Goal: Communication & Community: Answer question/provide support

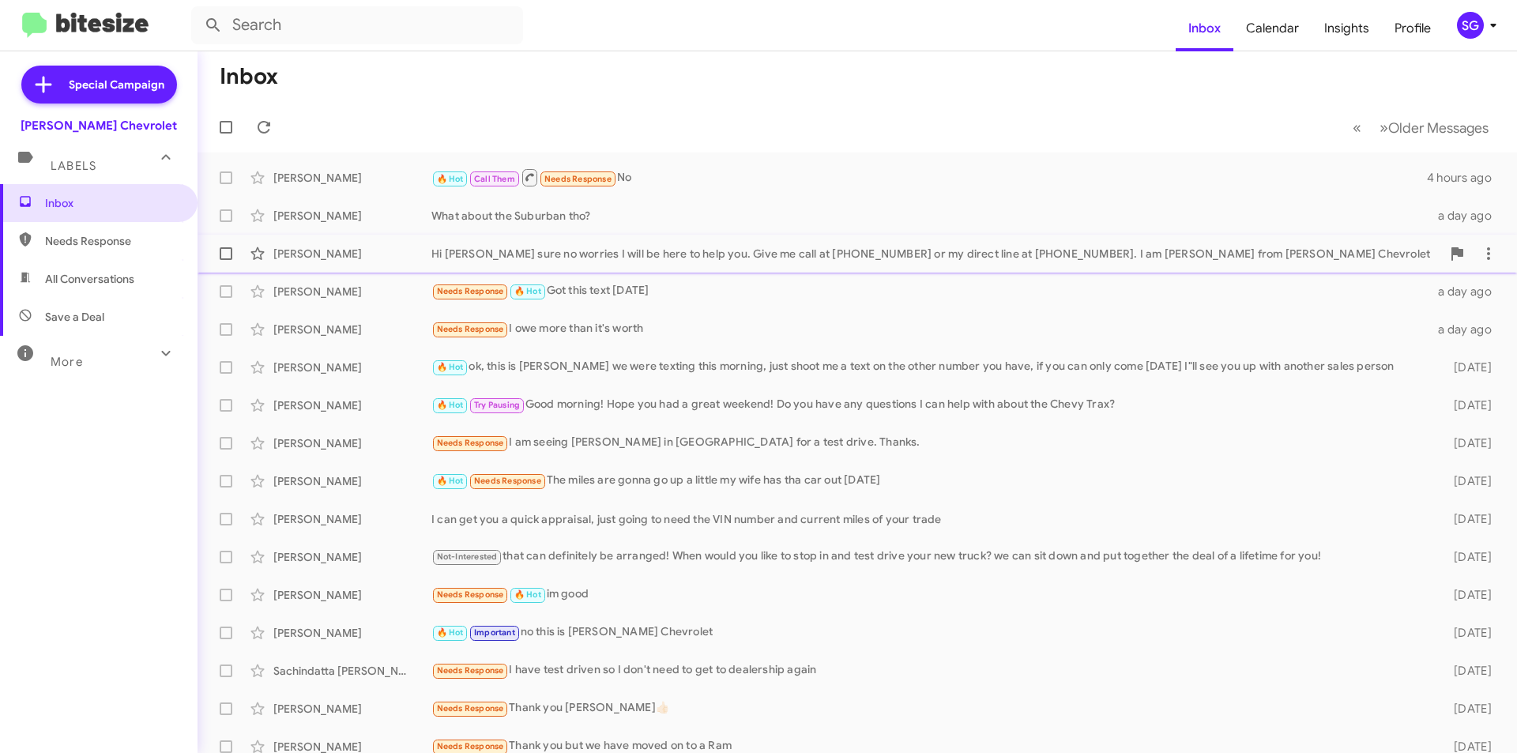
click at [453, 236] on span "[PERSON_NAME] Hi [PERSON_NAME] sure no worries I will be here to help you. Give…" at bounding box center [857, 254] width 1319 height 38
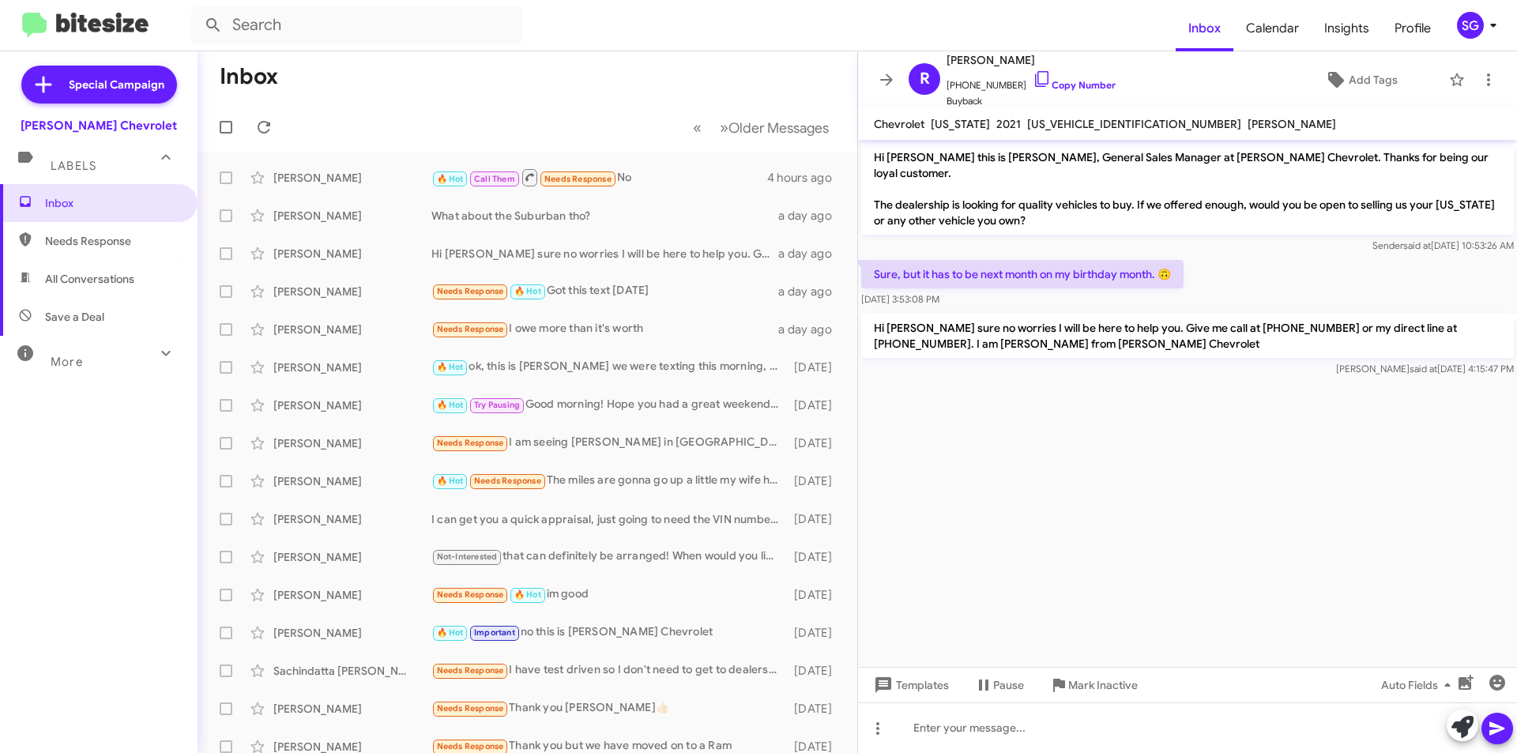
click at [1067, 260] on p "Sure, but it has to be next month on my birthday month. 🙃" at bounding box center [1022, 274] width 322 height 28
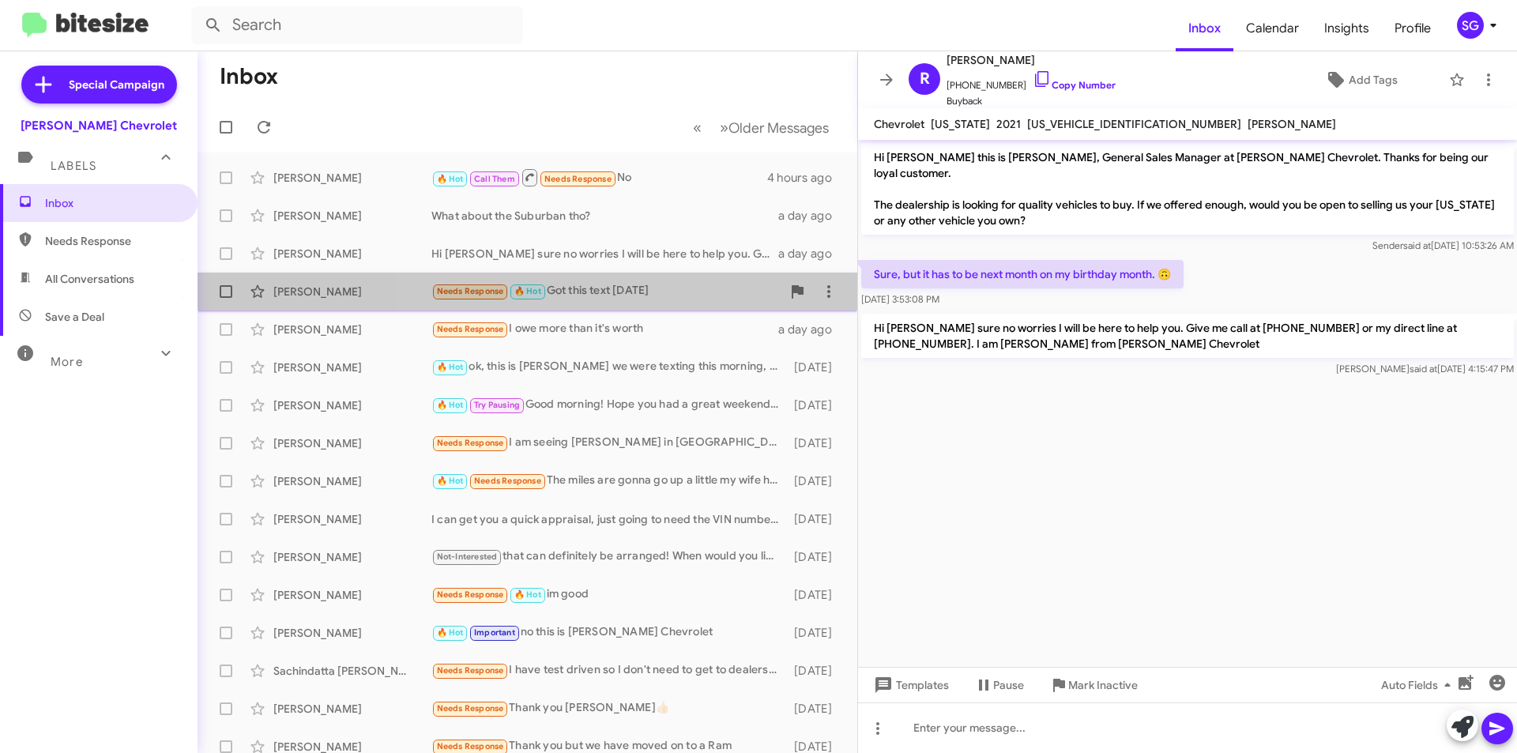
click at [624, 284] on div "Needs Response 🔥 Hot Got this text [DATE]" at bounding box center [606, 291] width 350 height 18
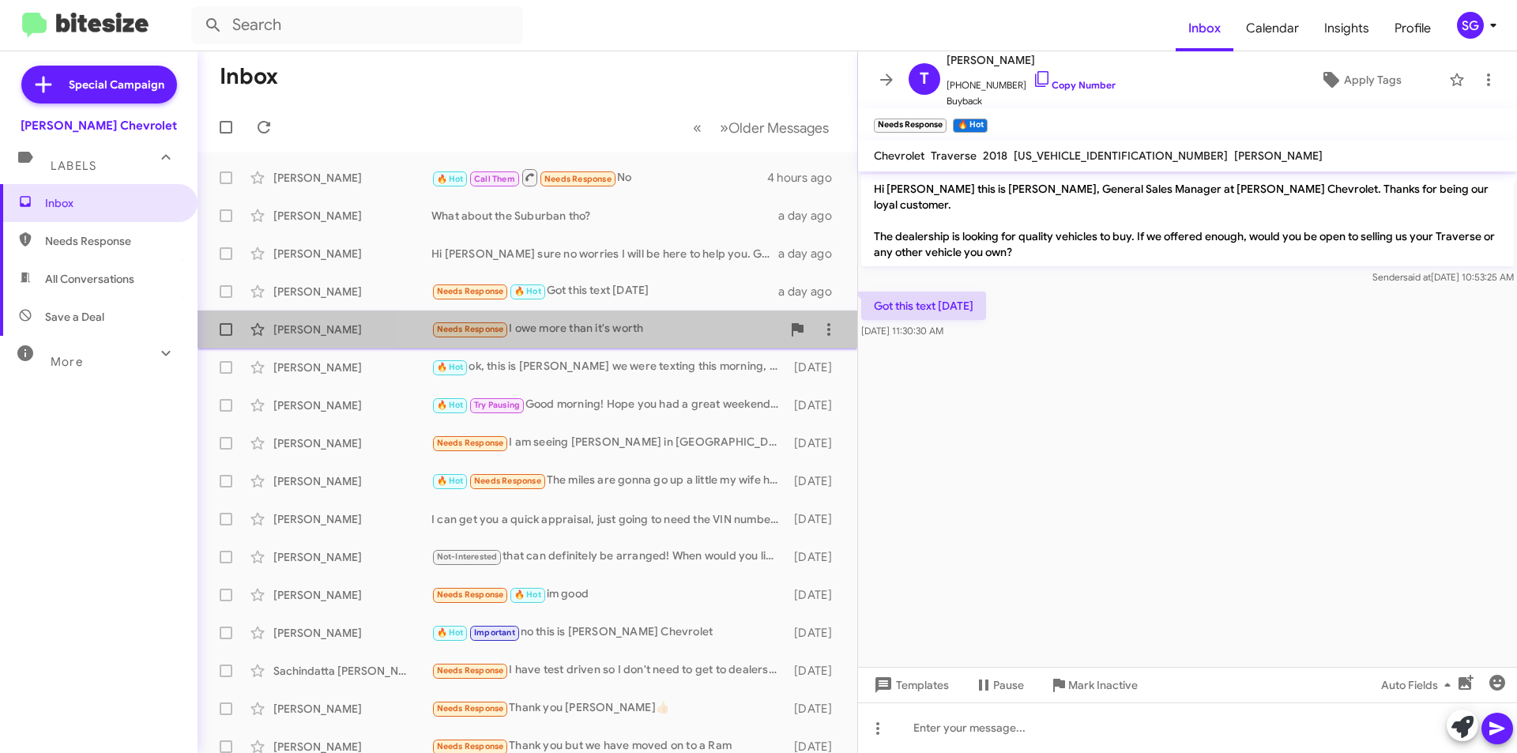
click at [625, 322] on div "Needs Response I owe more than it's worth" at bounding box center [606, 329] width 350 height 18
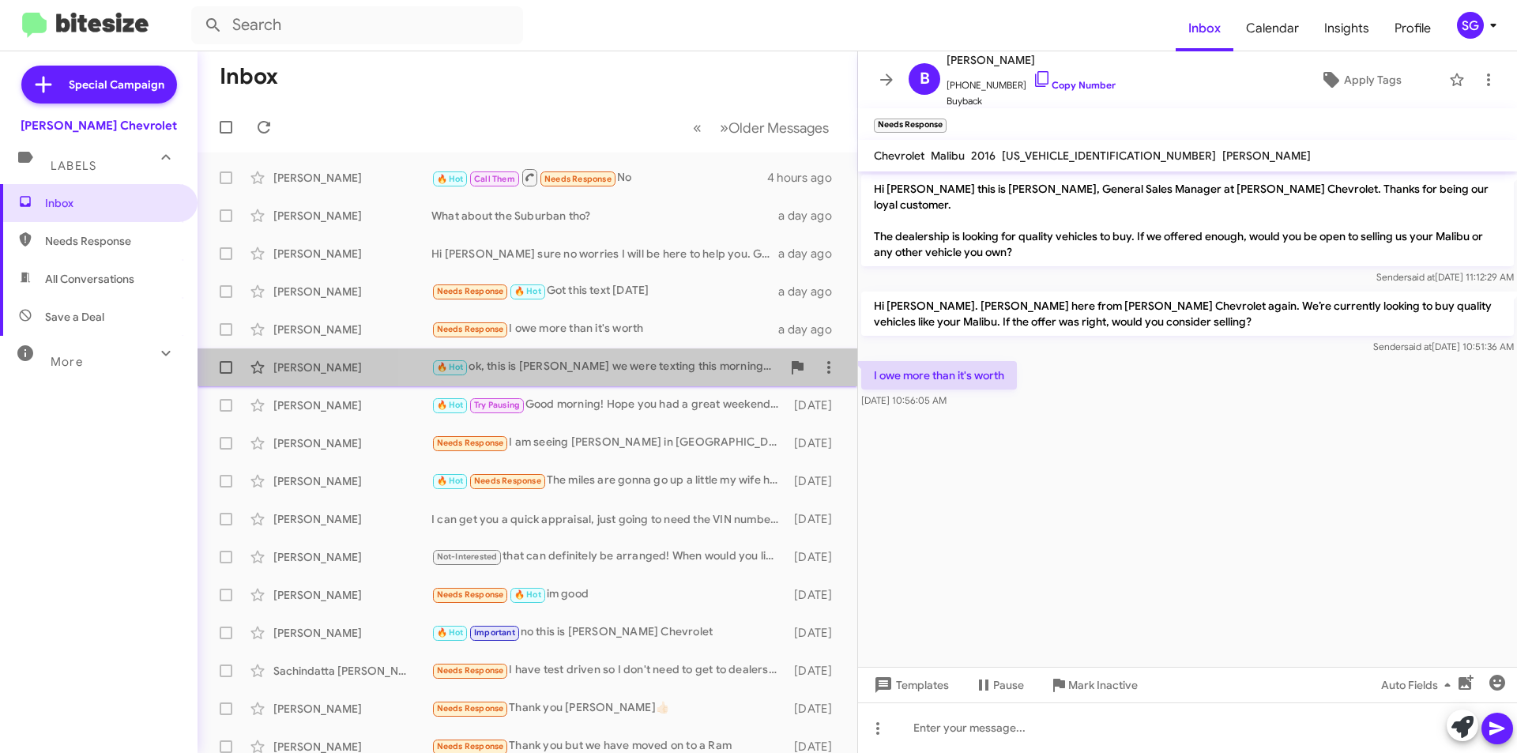
click at [605, 360] on div "🔥 Hot ok, this is [PERSON_NAME] we were texting this morning, just shoot me a t…" at bounding box center [606, 367] width 350 height 18
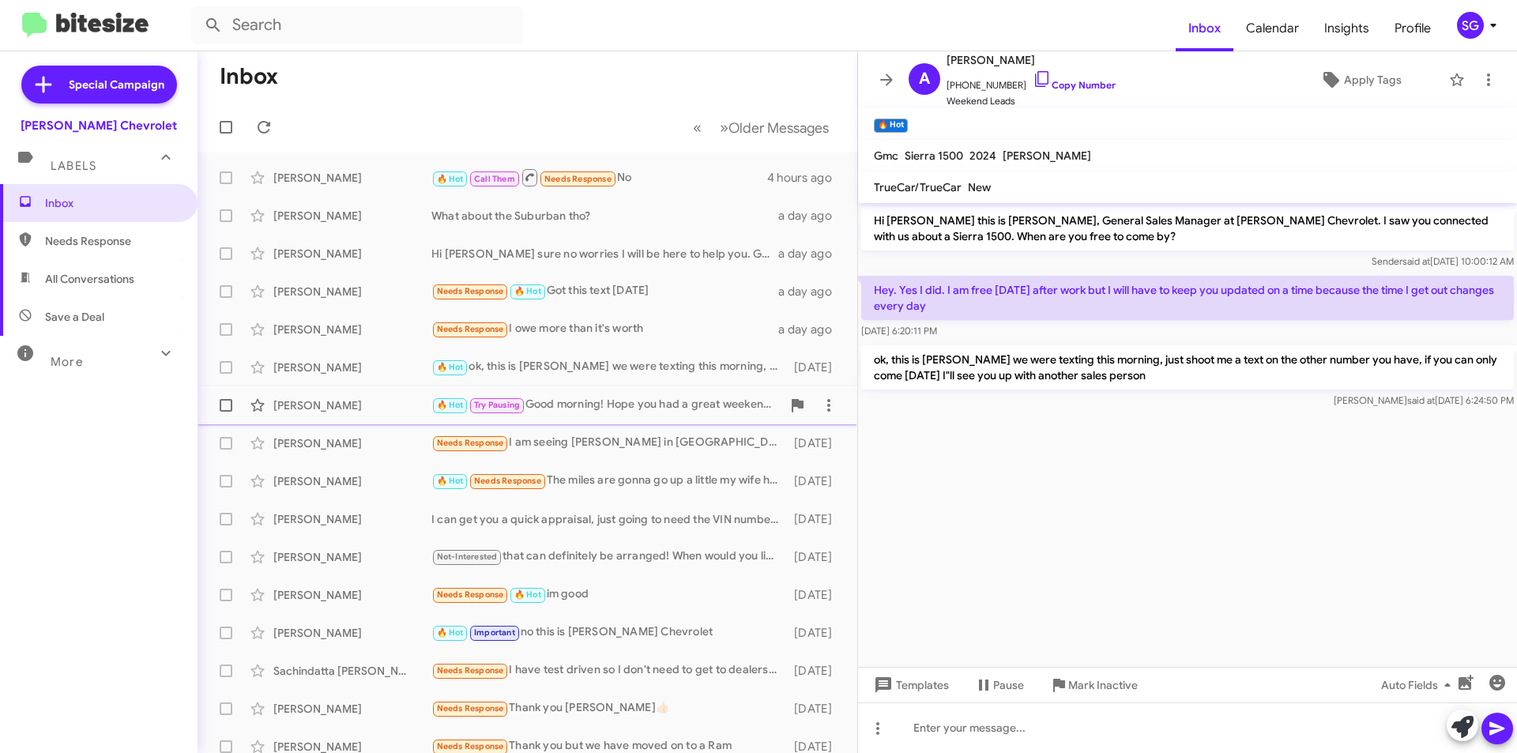
click at [617, 392] on div "[PERSON_NAME] 🔥 Hot Try Pausing Good morning! Hope you had a great weekend! Do …" at bounding box center [527, 405] width 634 height 32
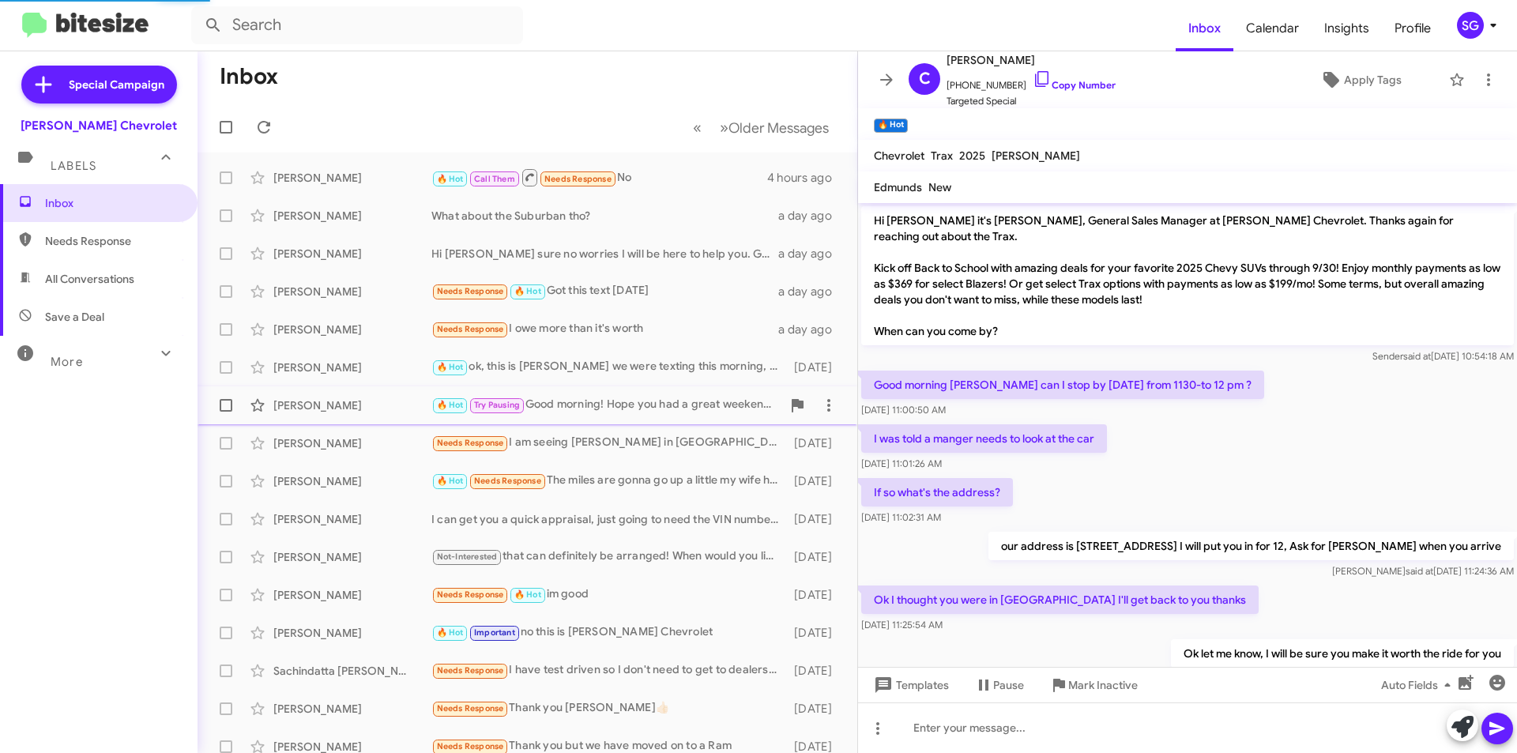
scroll to position [108, 0]
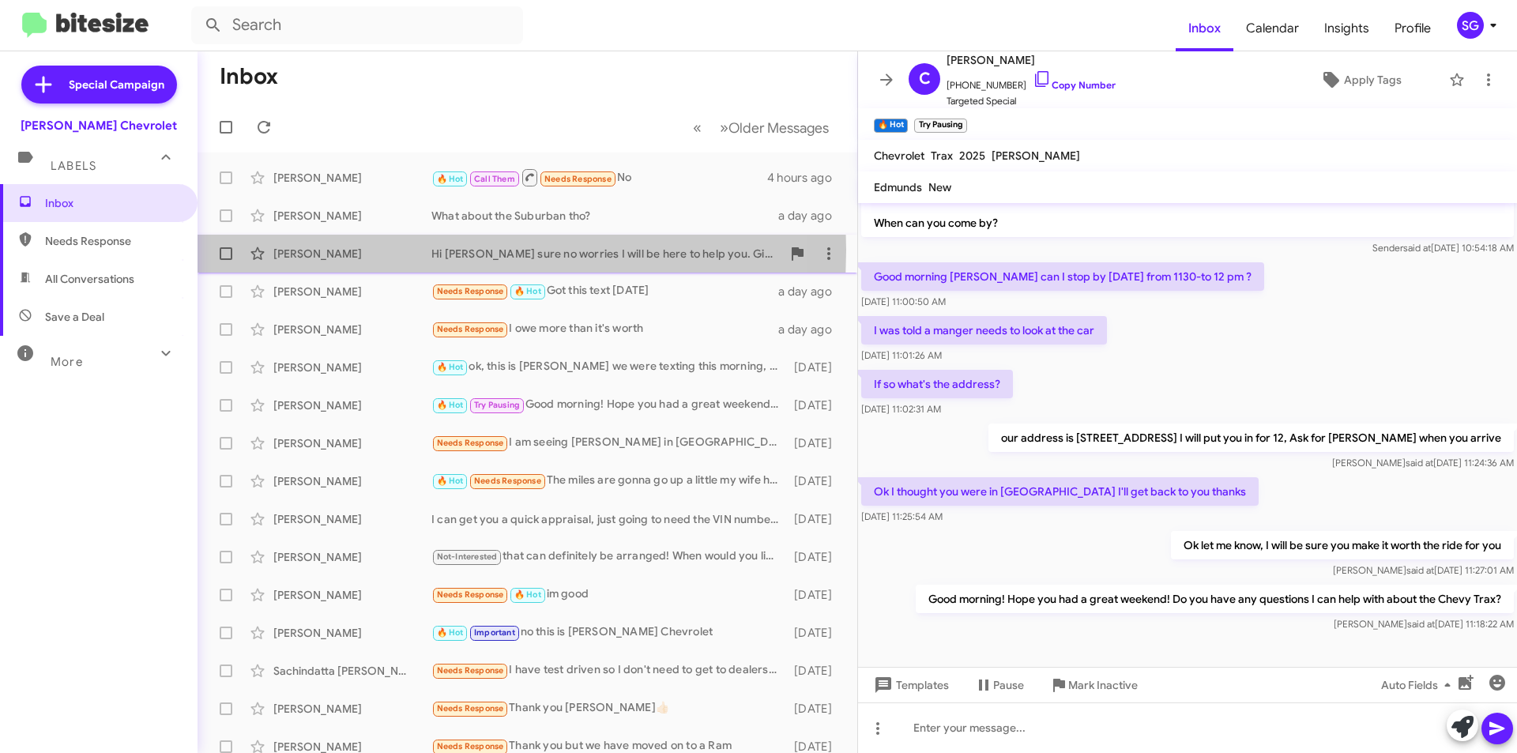
click at [325, 250] on div "[PERSON_NAME]" at bounding box center [352, 254] width 158 height 16
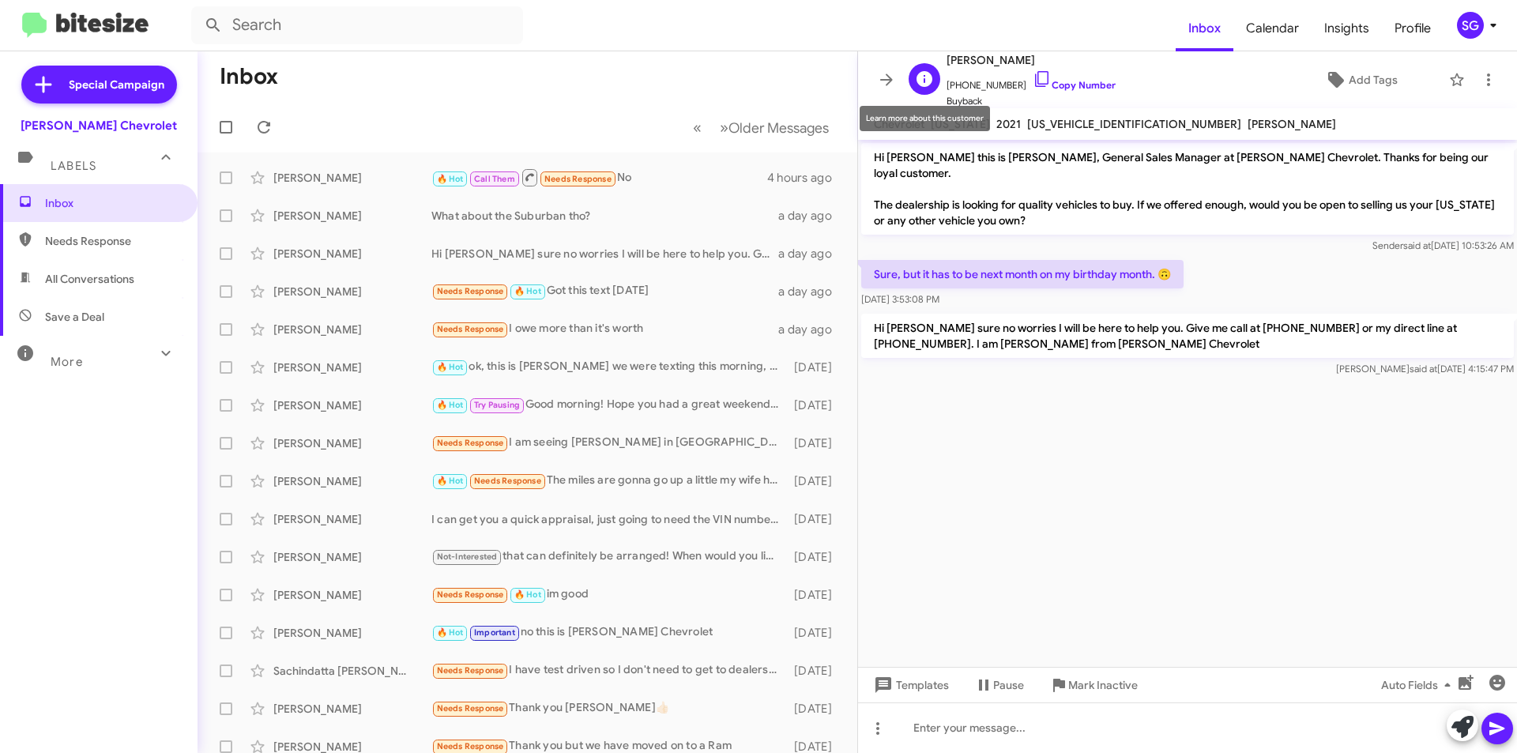
click at [916, 73] on icon at bounding box center [924, 79] width 19 height 19
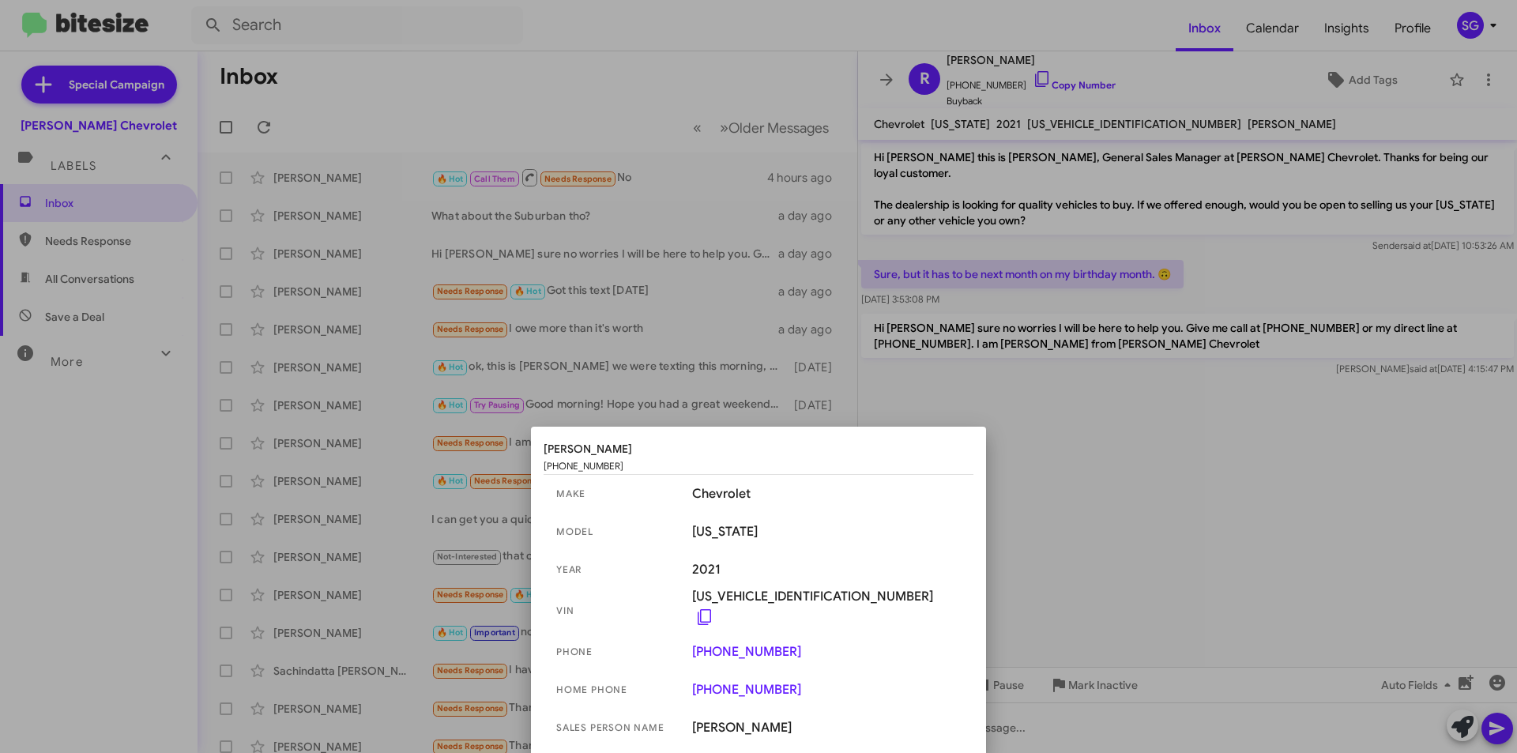
drag, startPoint x: 1045, startPoint y: 352, endPoint x: 1044, endPoint y: 341, distance: 11.1
click at [1046, 349] on div at bounding box center [758, 376] width 1517 height 753
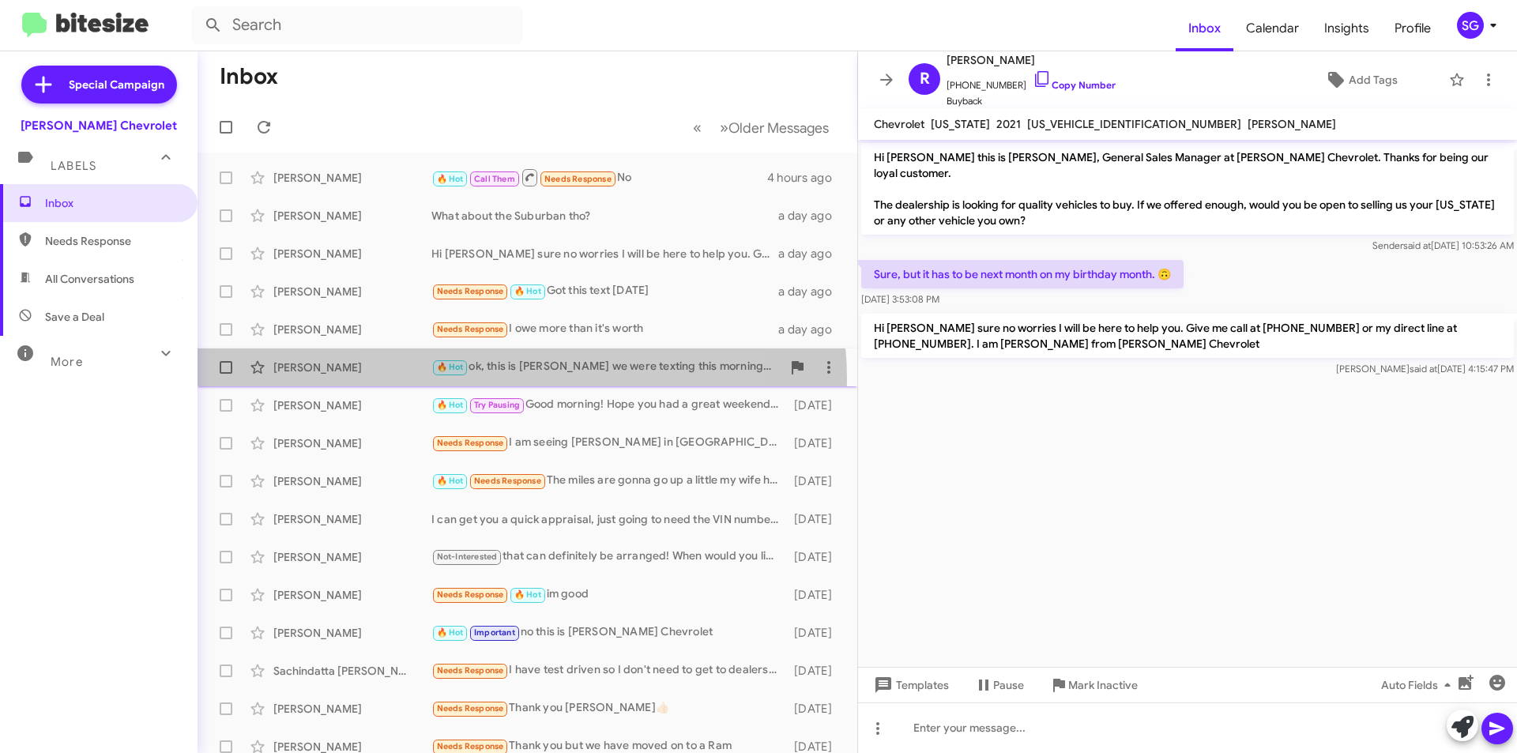
click at [503, 379] on div "[PERSON_NAME] 🔥 Hot ok, this is [PERSON_NAME] we were texting this morning, jus…" at bounding box center [527, 368] width 634 height 32
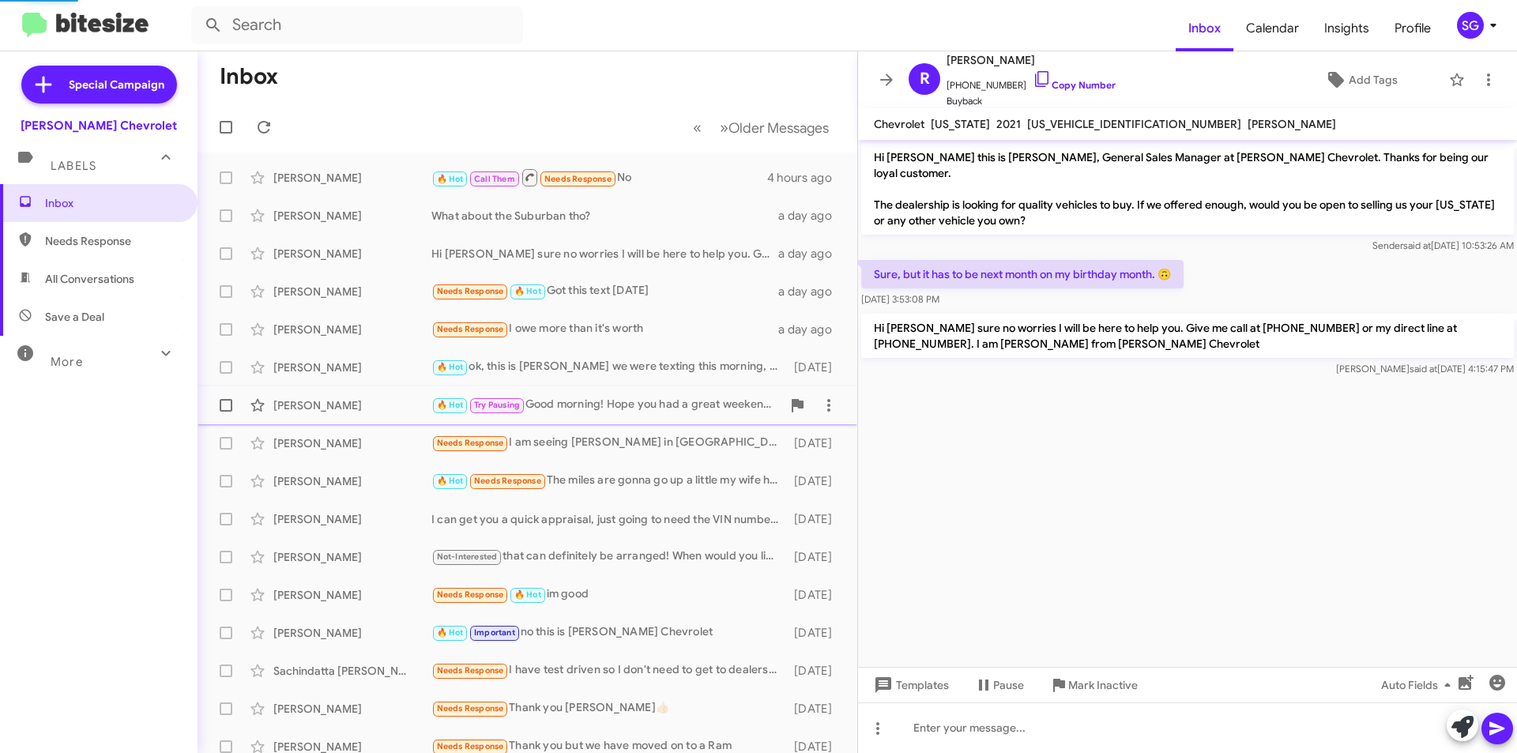
click at [520, 404] on span "Try Pausing" at bounding box center [497, 405] width 46 height 10
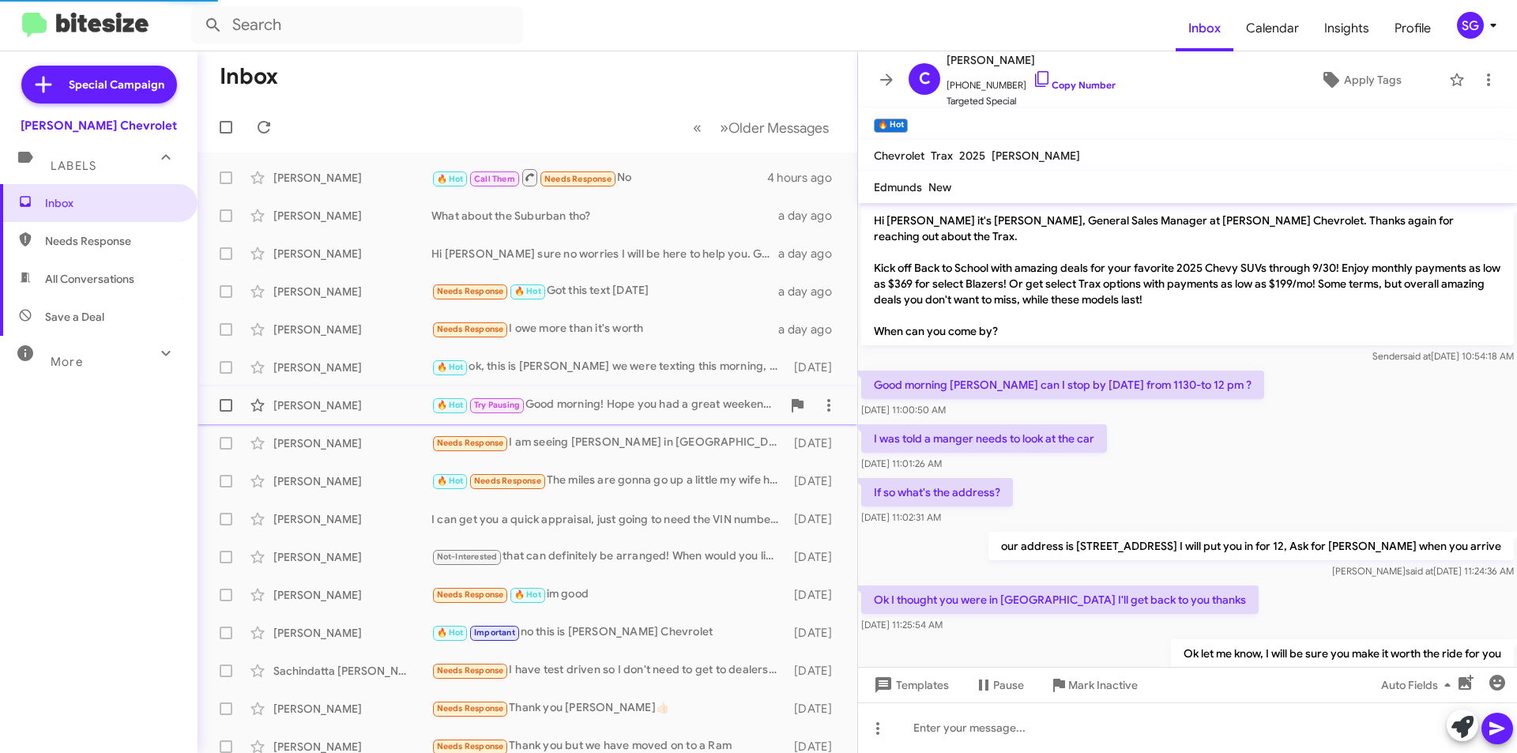
scroll to position [108, 0]
